Goal: Task Accomplishment & Management: Manage account settings

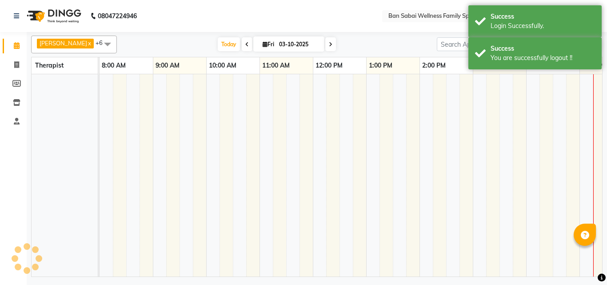
select select "en"
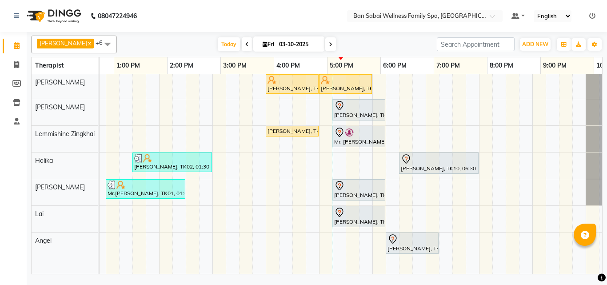
scroll to position [0, 154]
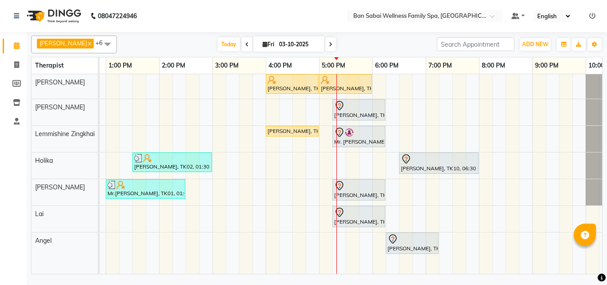
click at [402, 110] on div "[PERSON_NAME], TK05, 04:00 PM-05:00 PM, Thai/Dry/Sports Massage(Strong Pressure…" at bounding box center [293, 174] width 694 height 200
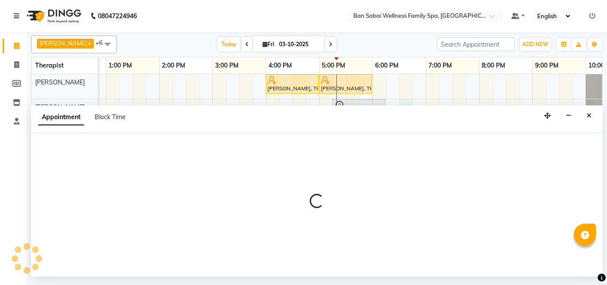
click at [402, 110] on div "Appointment Block Time" at bounding box center [317, 119] width 572 height 28
select select "78178"
select select "tentative"
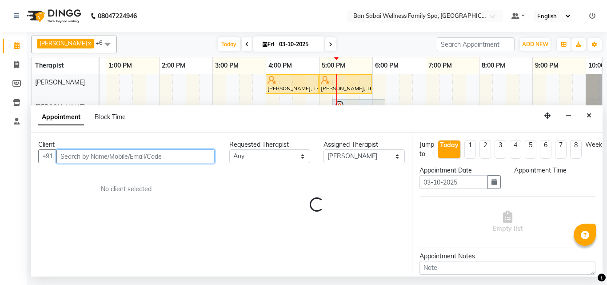
select select "1110"
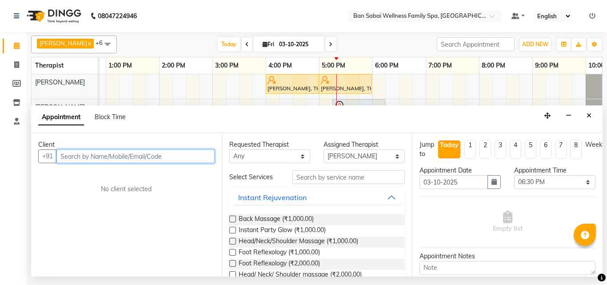
click at [169, 155] on input "text" at bounding box center [135, 156] width 158 height 14
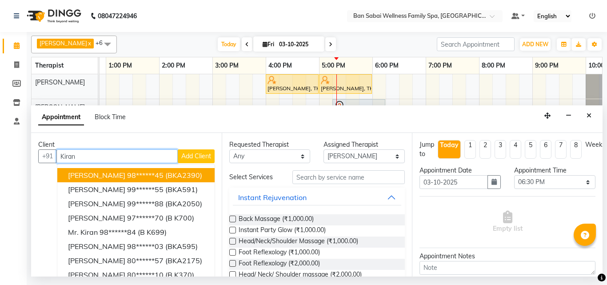
click at [136, 175] on ngb-highlight "98******45" at bounding box center [145, 175] width 36 height 9
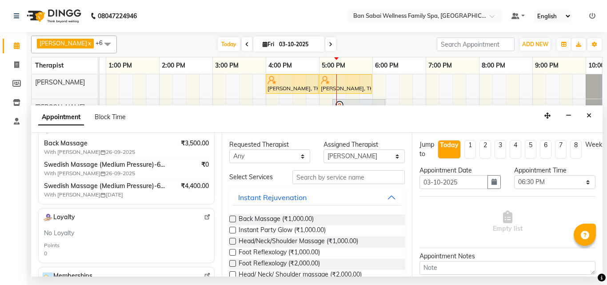
scroll to position [89, 0]
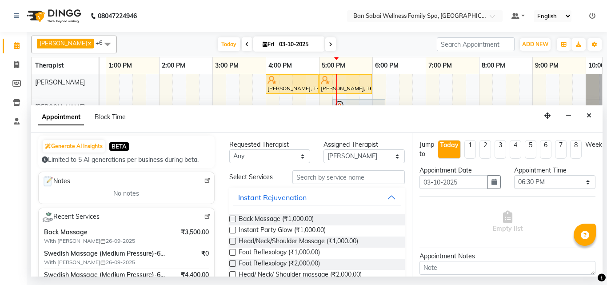
type input "98******45"
click at [204, 218] on img at bounding box center [207, 216] width 7 height 7
click at [593, 20] on li at bounding box center [593, 16] width 6 height 9
click at [592, 16] on icon at bounding box center [593, 16] width 6 height 6
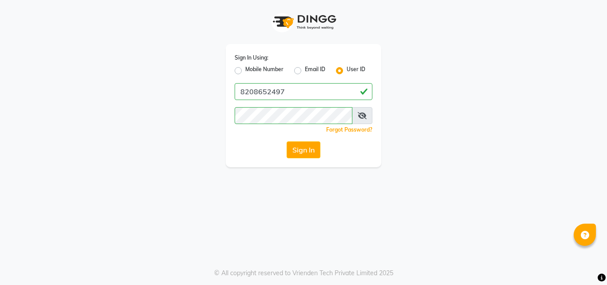
click at [267, 70] on label "Mobile Number" at bounding box center [264, 70] width 38 height 11
click at [251, 70] on input "Mobile Number" at bounding box center [248, 68] width 6 height 6
radio input "true"
radio input "false"
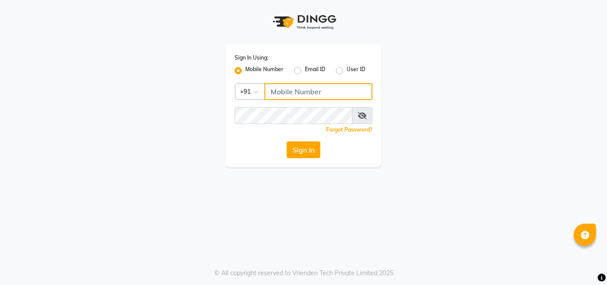
click at [289, 91] on input "Username" at bounding box center [319, 91] width 108 height 17
type input "7507461684"
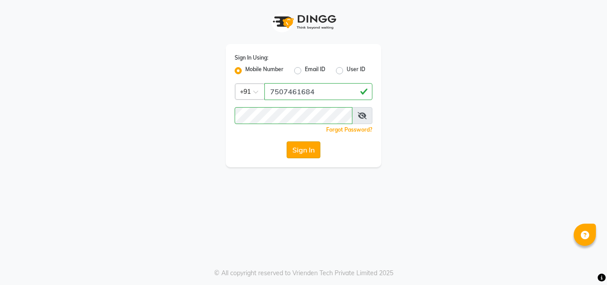
click at [307, 150] on button "Sign In" at bounding box center [304, 149] width 34 height 17
